Goal: Use online tool/utility: Utilize a website feature to perform a specific function

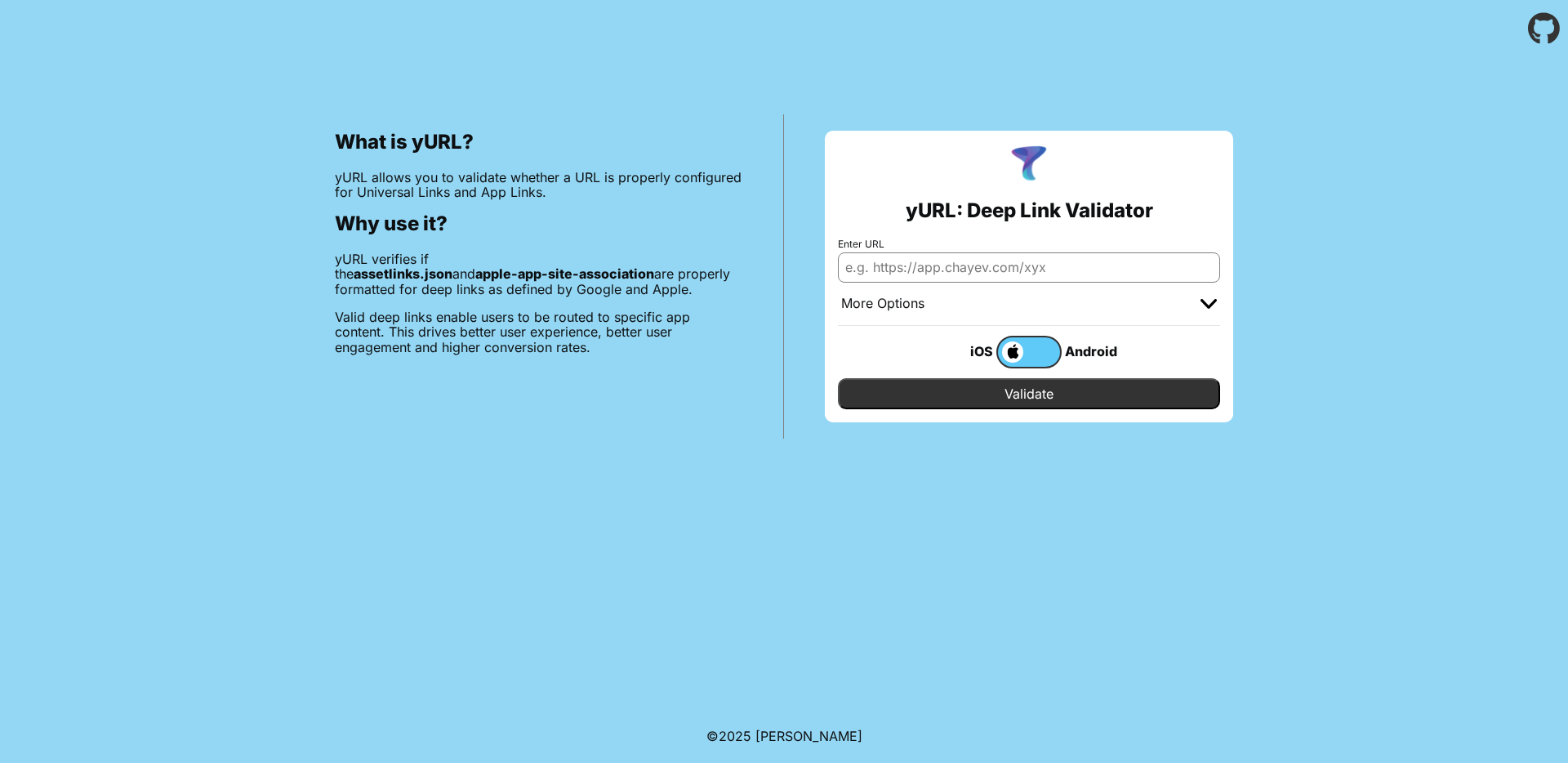
click at [968, 263] on input "Enter URL" at bounding box center [1029, 267] width 382 height 30
click at [997, 270] on input "Enter URL" at bounding box center [1029, 267] width 382 height 30
click at [188, 125] on div "What is yURL? yURL allows you to validate whether a URL is properly configured …" at bounding box center [784, 248] width 1568 height 382
click at [949, 271] on input "Enter URL" at bounding box center [1029, 267] width 382 height 30
paste input "[URL][DOMAIN_NAME]"
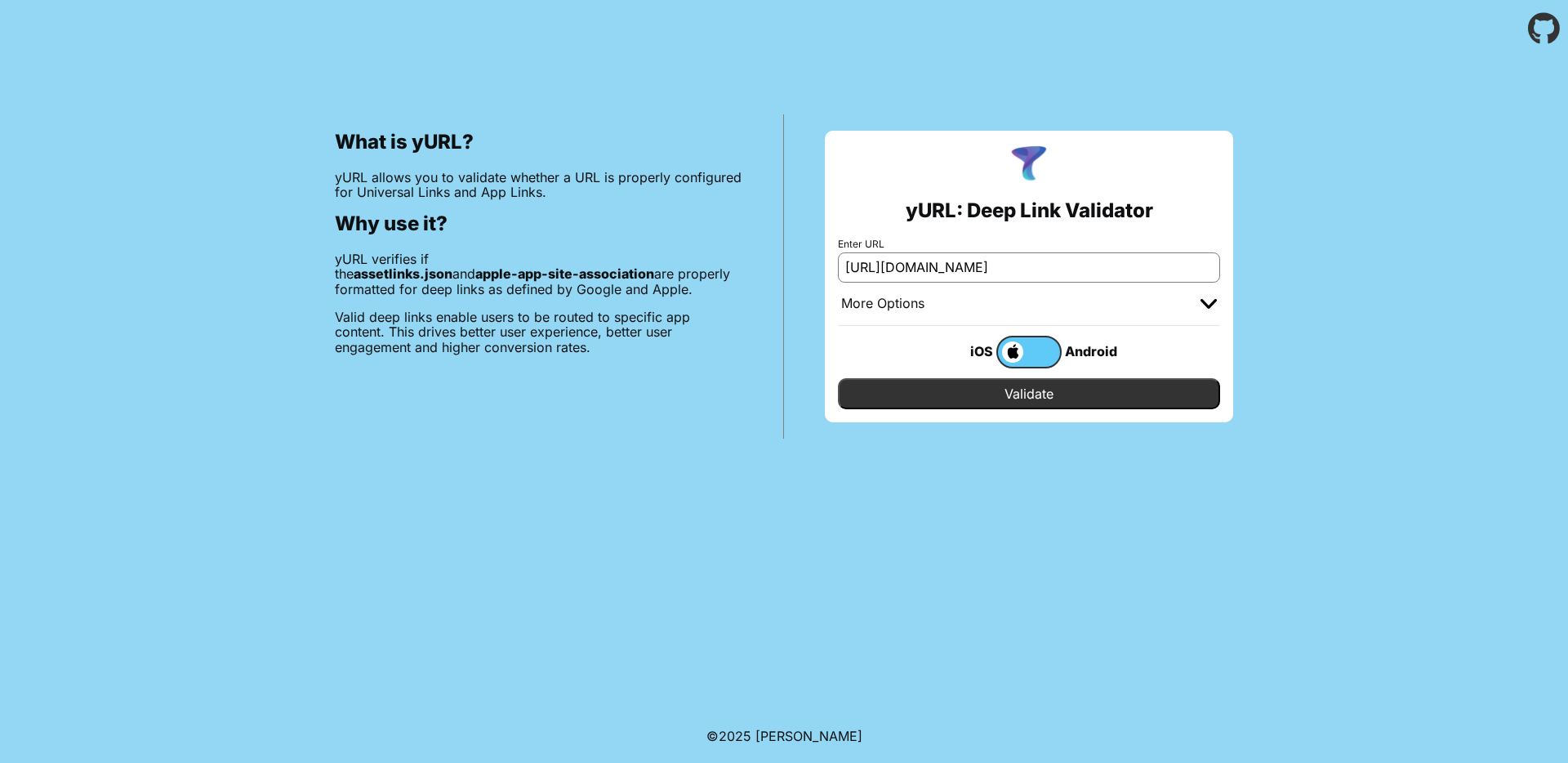
type input "[URL][DOMAIN_NAME]"
click at [1186, 298] on div "More Options" at bounding box center [1029, 303] width 382 height 43
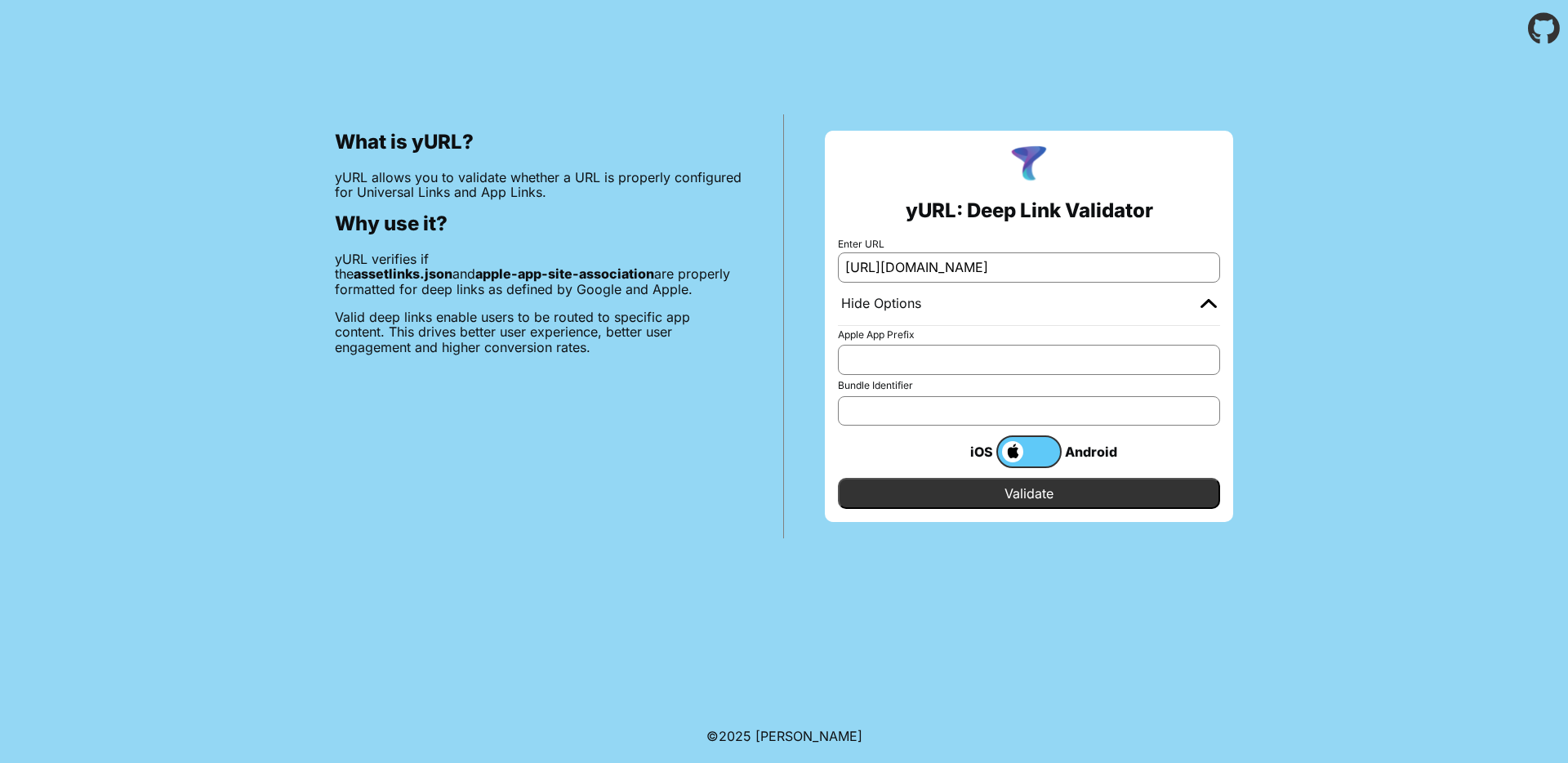
click at [1331, 393] on div "What is yURL? yURL allows you to validate whether a URL is properly configured …" at bounding box center [784, 298] width 1568 height 481
click at [939, 263] on input "[URL][DOMAIN_NAME]" at bounding box center [1029, 267] width 382 height 30
click at [929, 263] on input "[URL][DOMAIN_NAME]" at bounding box center [1029, 267] width 382 height 30
drag, startPoint x: 714, startPoint y: 363, endPoint x: 299, endPoint y: 118, distance: 481.9
click at [299, 118] on div "What is yURL? yURL allows you to validate whether a URL is properly configured …" at bounding box center [539, 326] width 490 height 423
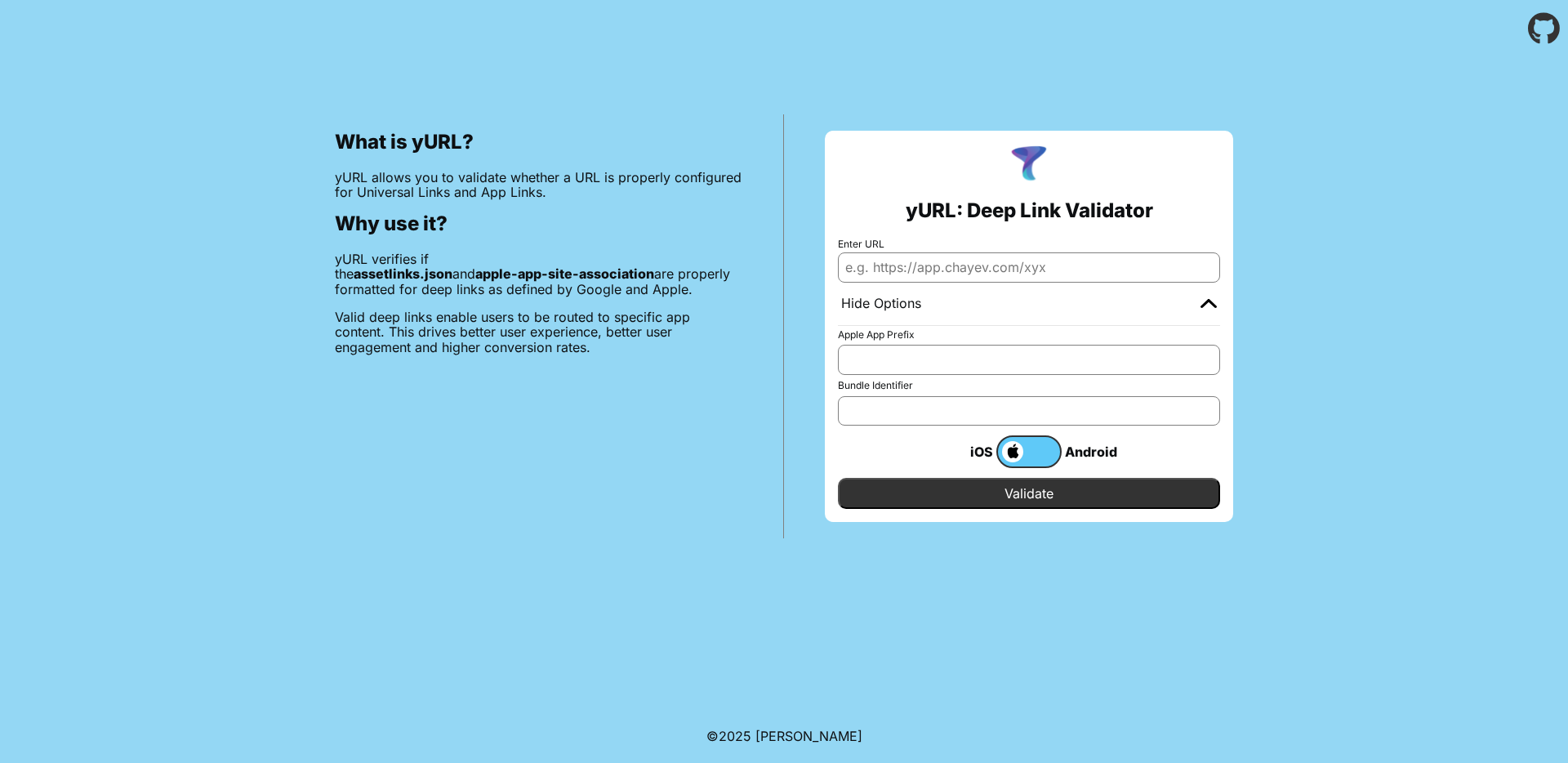
copy div "What is yURL? yURL allows you to validate whether a URL is properly configured …"
click at [1539, 20] on icon "Go to the GitHub project" at bounding box center [1543, 29] width 31 height 57
click at [946, 278] on input "Enter URL" at bounding box center [1029, 267] width 382 height 30
drag, startPoint x: 549, startPoint y: 334, endPoint x: 292, endPoint y: 40, distance: 390.5
click at [292, 40] on body "What is yURL? yURL allows you to validate whether a URL is properly configured …" at bounding box center [784, 382] width 1568 height 763
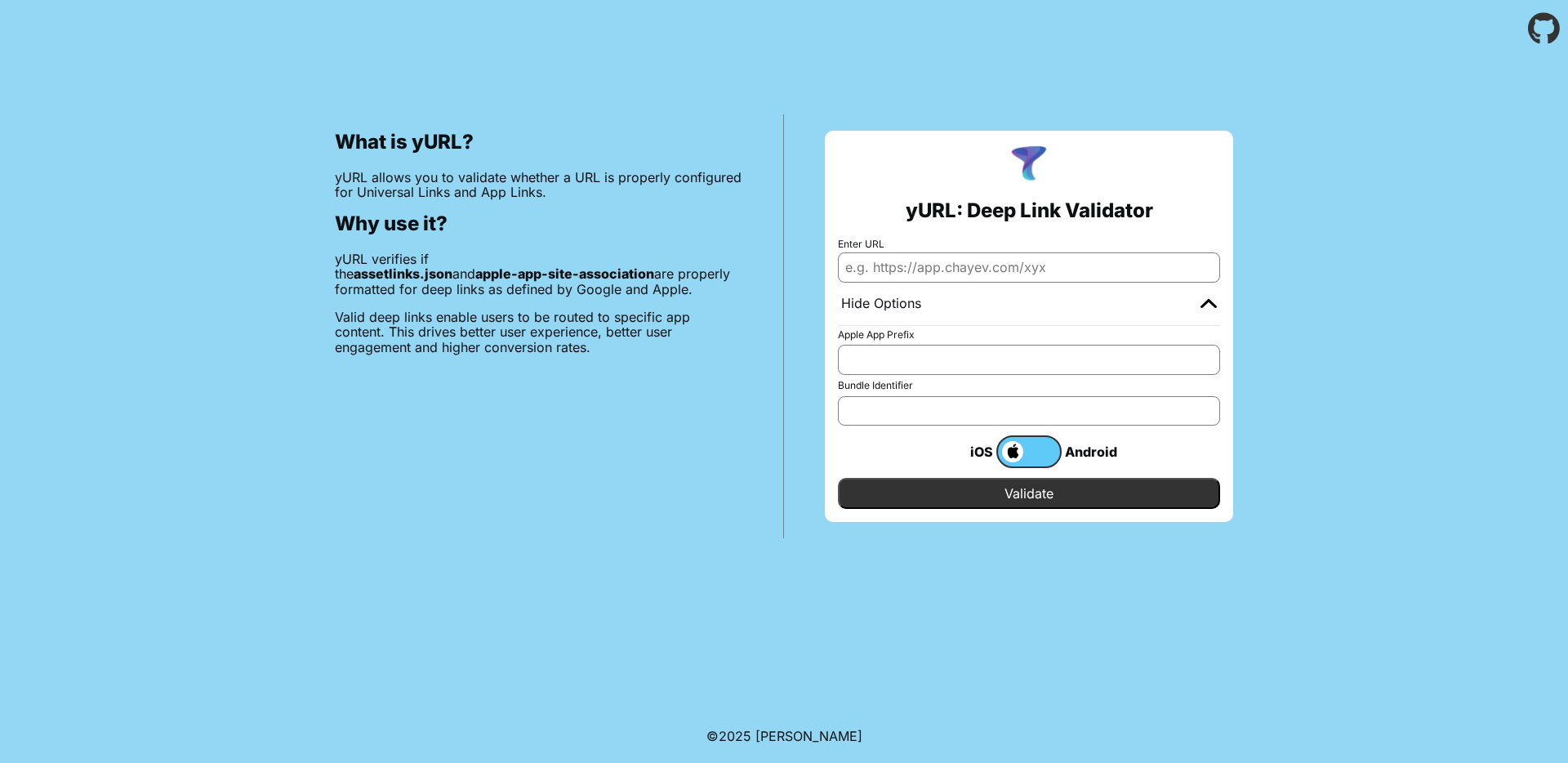
copy body "What is yURL? yURL allows you to validate whether a URL is properly configured …"
click at [1052, 274] on input "Enter URL" at bounding box center [1029, 267] width 382 height 30
paste input "https://slv.sqr.in.th/.well-known/apple-app-site-association"
type input "https://slv.sqr.in.th/.well-known/apple-app-site-association"
click at [838, 478] on input "Validate" at bounding box center [1029, 493] width 382 height 31
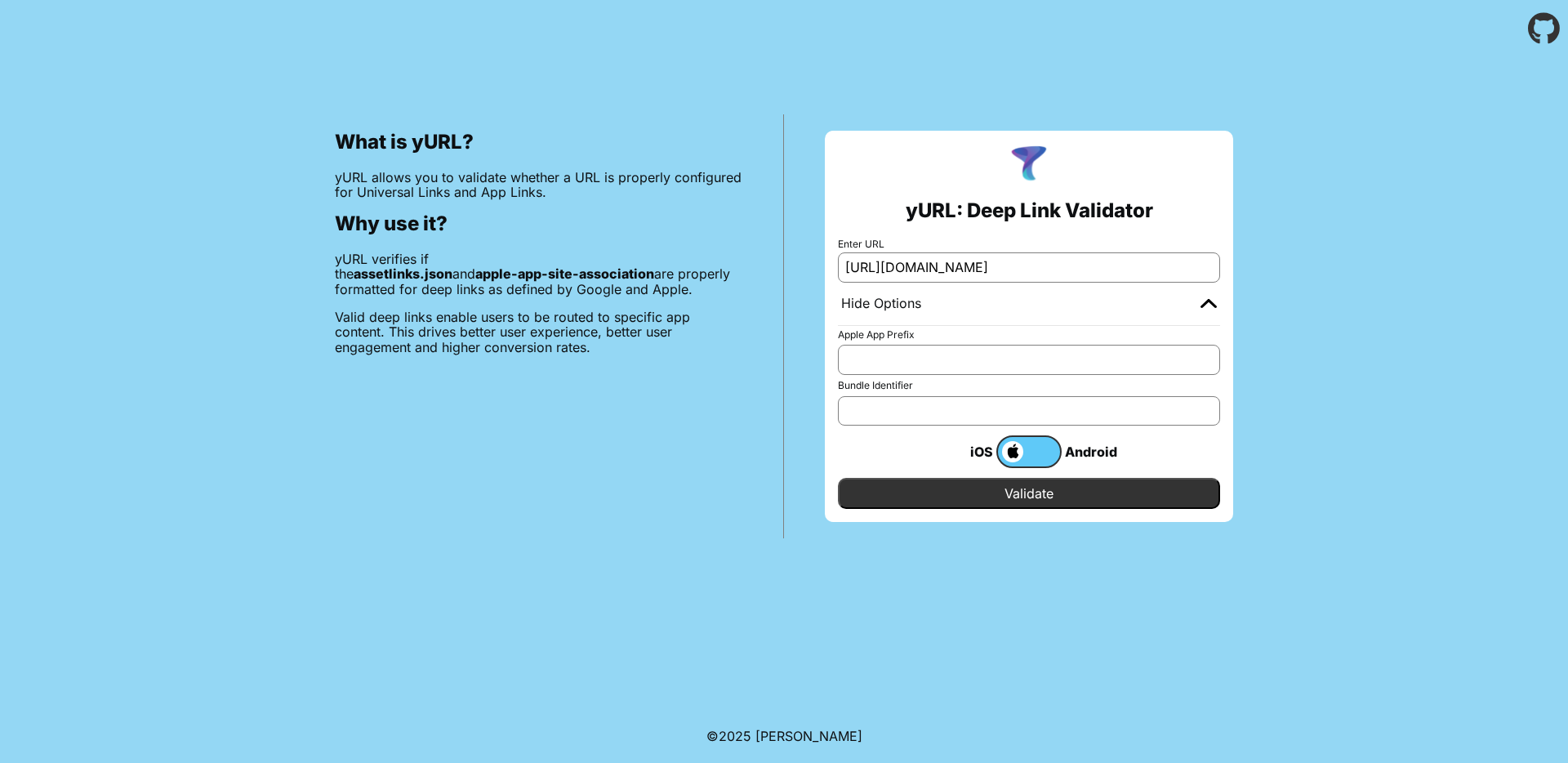
click at [1003, 499] on input "Validate" at bounding box center [1029, 493] width 382 height 31
click at [1049, 275] on input "https://slv.sqr.in.th/.well-known/apple-app-site-association" at bounding box center [1029, 267] width 382 height 30
paste input "https://v.sqr.in.th/.well-known/apple-app-site-association"
type input "https://v.sqr.in.th/.well-known/apple-app-site-association"
click at [1062, 489] on input "Validate" at bounding box center [1029, 493] width 382 height 31
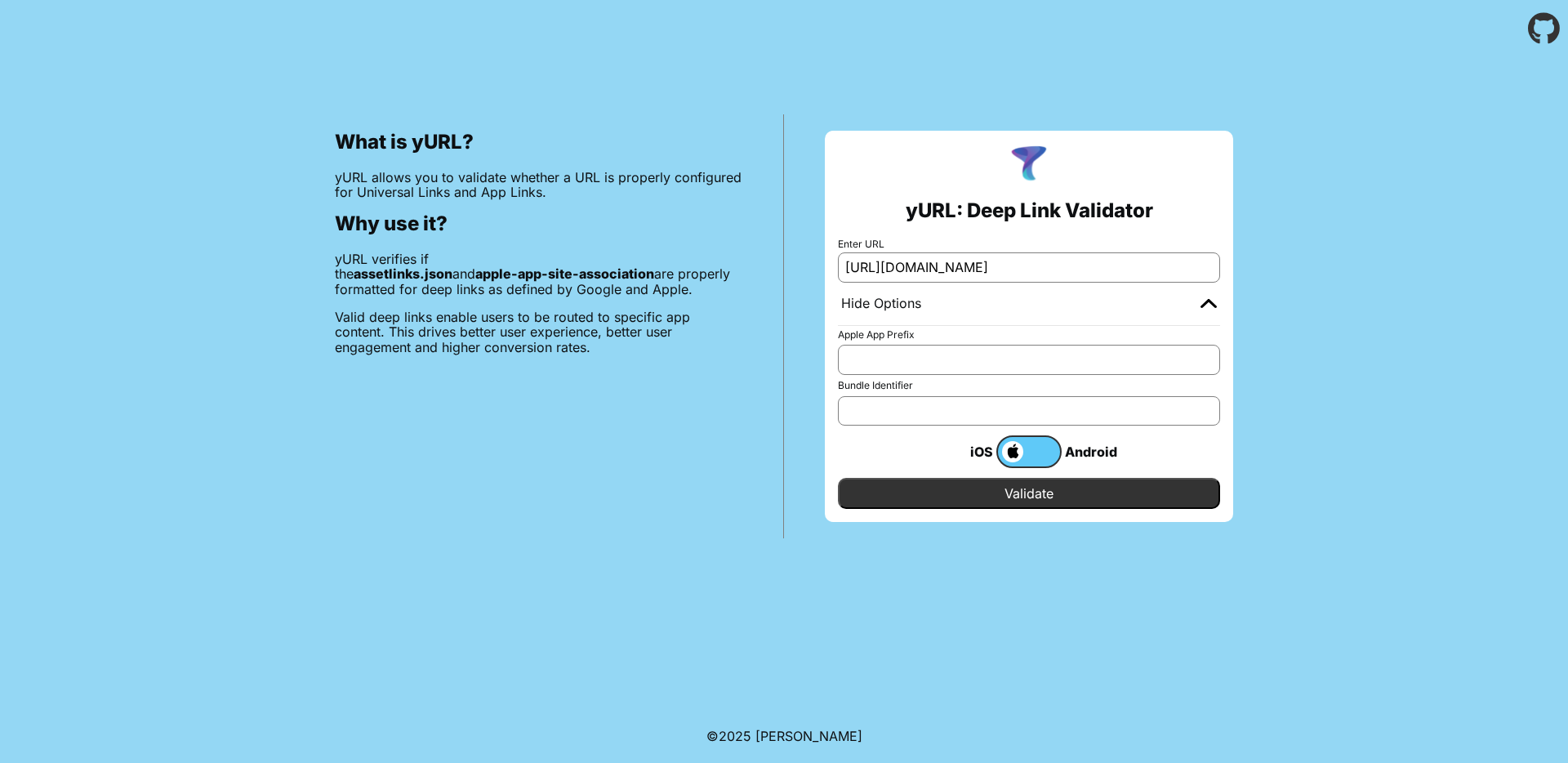
click at [908, 496] on input "Validate" at bounding box center [1029, 493] width 382 height 31
click at [756, 278] on div "What is yURL? yURL allows you to validate whether a URL is properly configured …" at bounding box center [539, 326] width 490 height 423
click at [1511, 67] on div "What is yURL? yURL allows you to validate whether a URL is properly configured …" at bounding box center [784, 298] width 1568 height 481
click at [898, 491] on input "Validate" at bounding box center [1029, 493] width 382 height 31
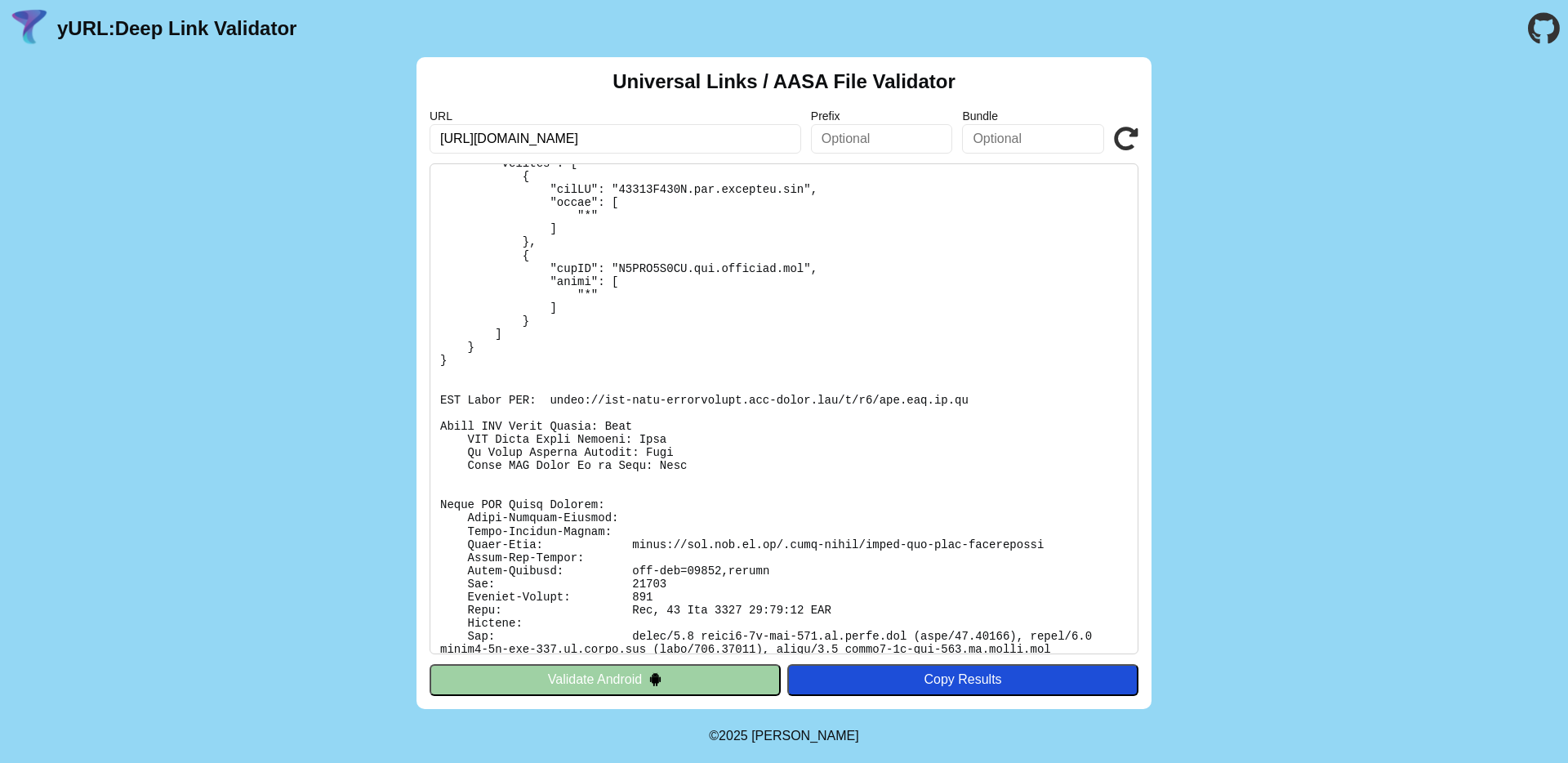
scroll to position [188, 0]
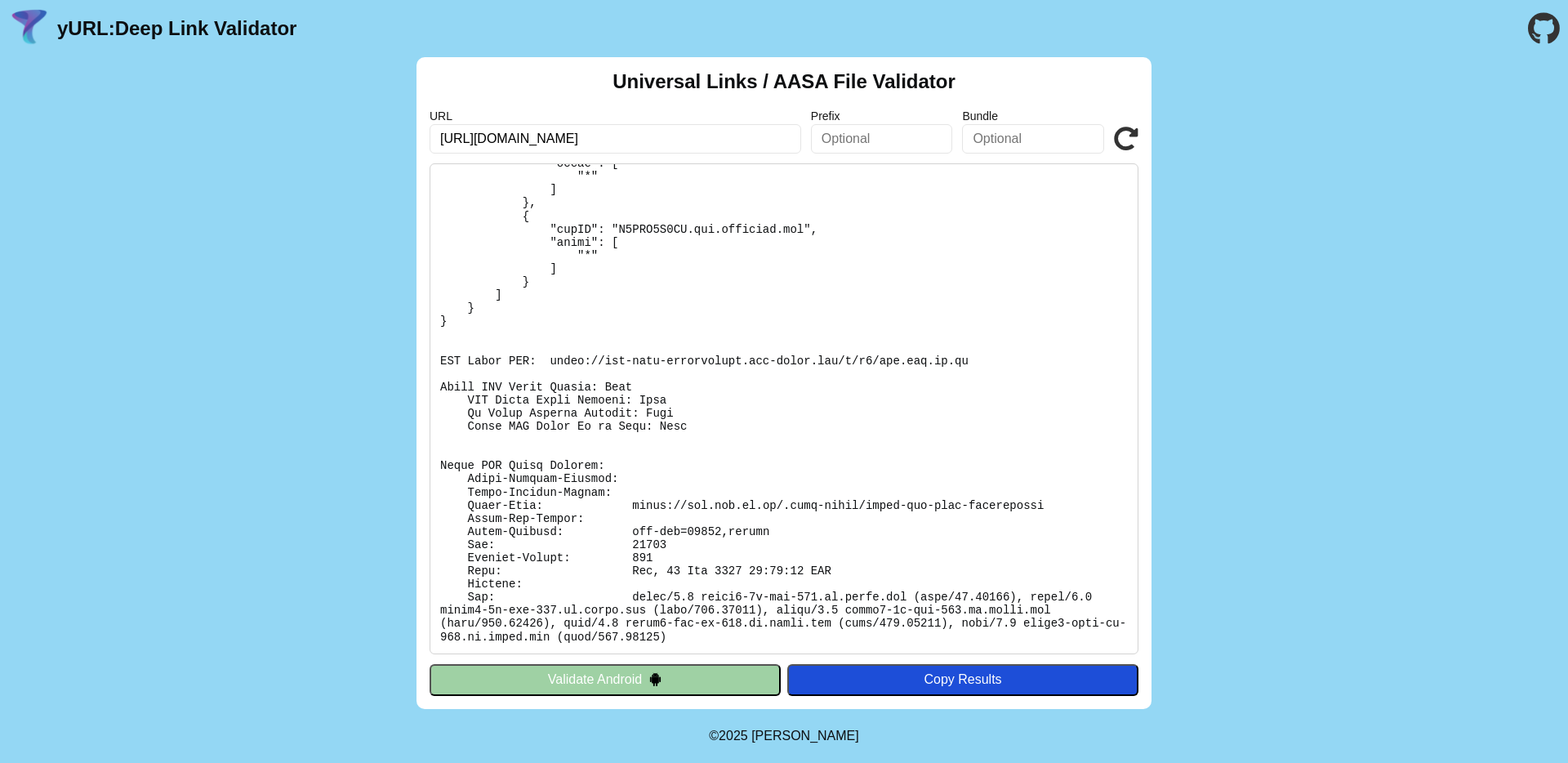
click at [619, 506] on pre at bounding box center [783, 408] width 709 height 491
drag, startPoint x: 624, startPoint y: 536, endPoint x: 667, endPoint y: 555, distance: 47.0
click at [667, 555] on pre at bounding box center [783, 408] width 709 height 491
click at [684, 566] on pre at bounding box center [783, 408] width 709 height 491
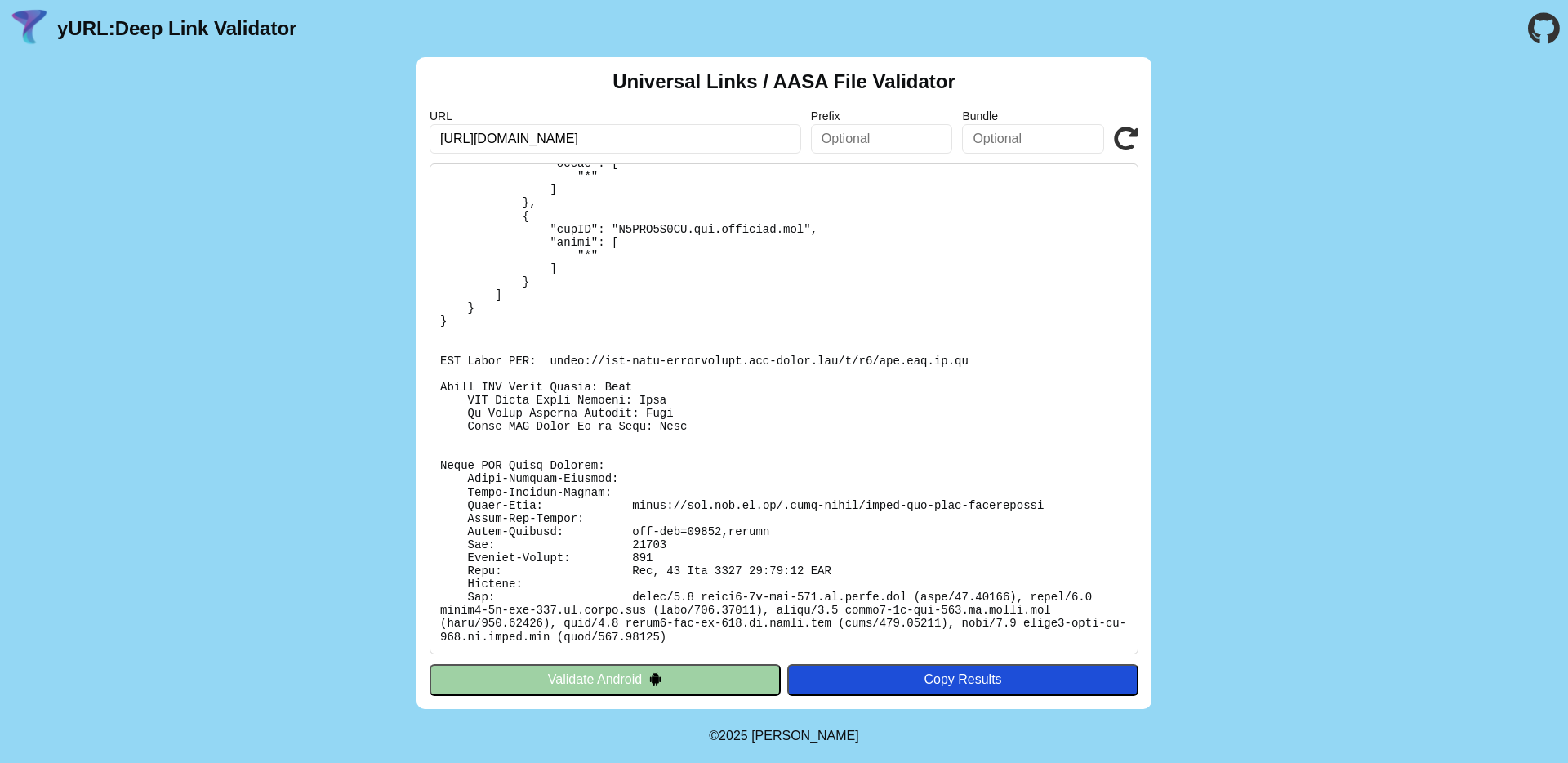
click at [765, 568] on pre at bounding box center [783, 408] width 709 height 491
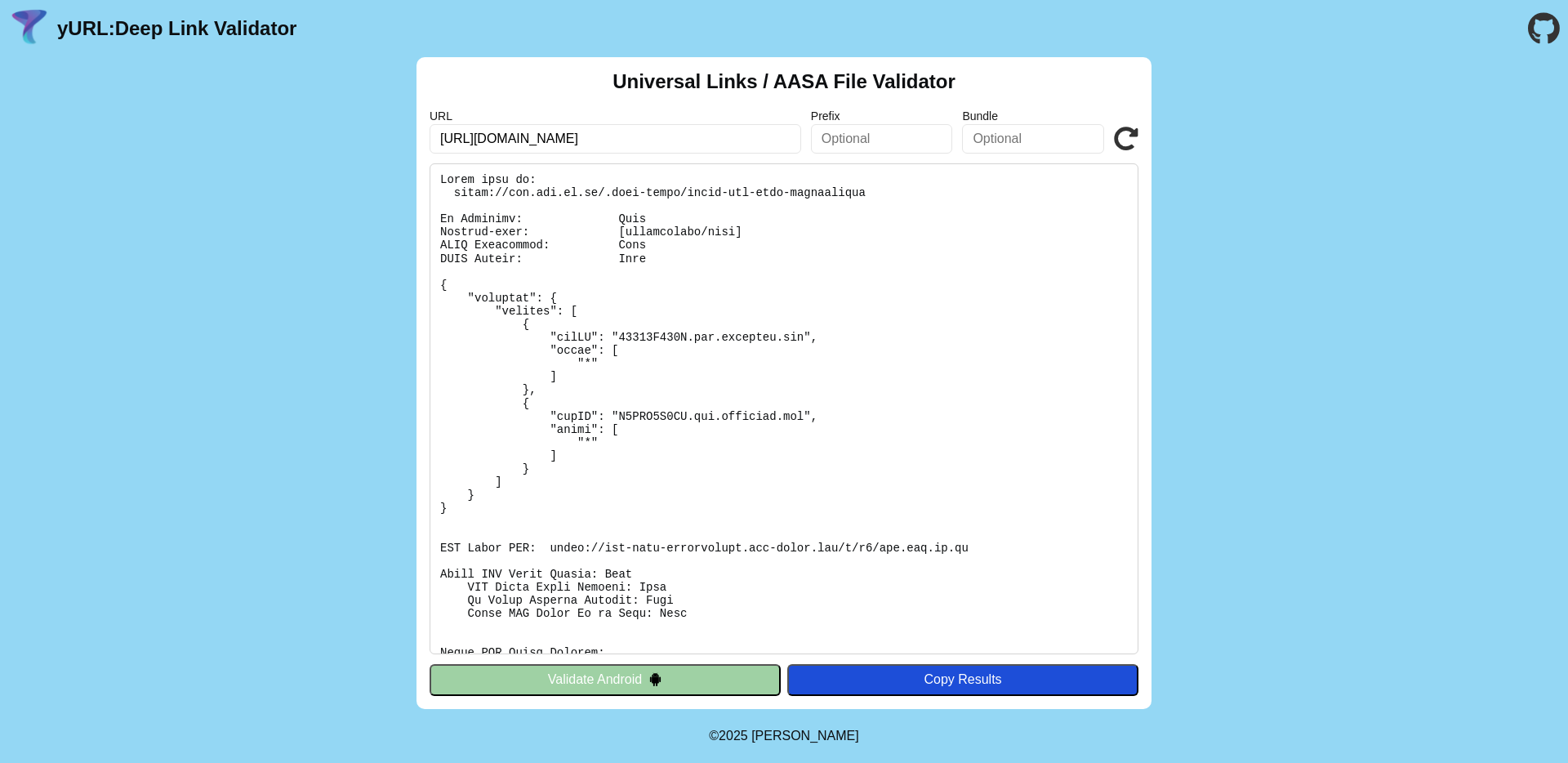
scroll to position [0, 0]
click at [676, 142] on input "[URL][DOMAIN_NAME]" at bounding box center [615, 138] width 372 height 30
paste input "[URL][DOMAIN_NAME]"
type input "[URL][DOMAIN_NAME]"
click button "Validate" at bounding box center [0, 0] width 0 height 0
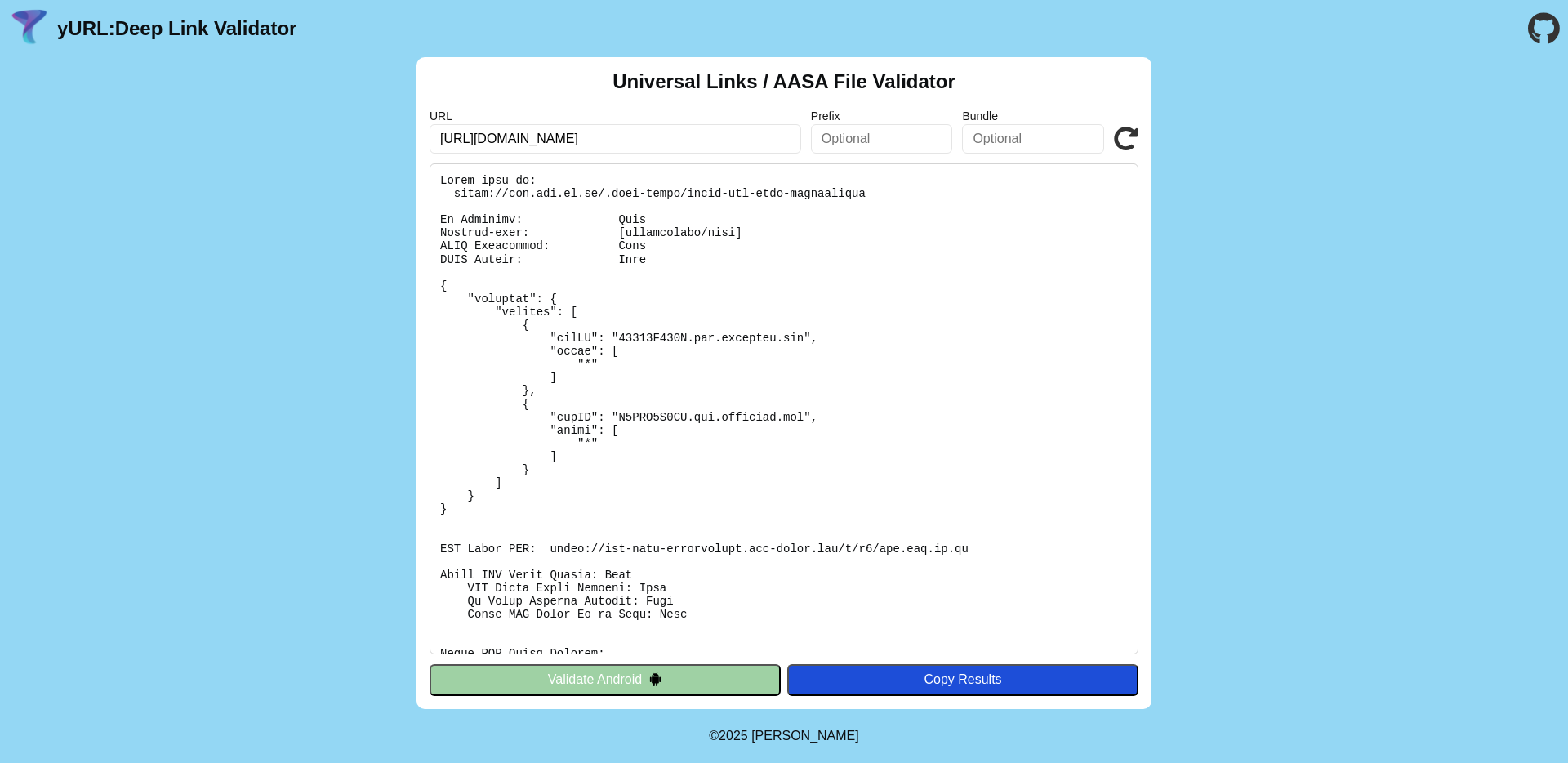
click at [763, 143] on input "[URL][DOMAIN_NAME]" at bounding box center [615, 138] width 372 height 30
click at [1130, 146] on icon at bounding box center [1126, 139] width 25 height 25
click at [1119, 142] on icon at bounding box center [1126, 139] width 25 height 25
